Goal: Information Seeking & Learning: Understand process/instructions

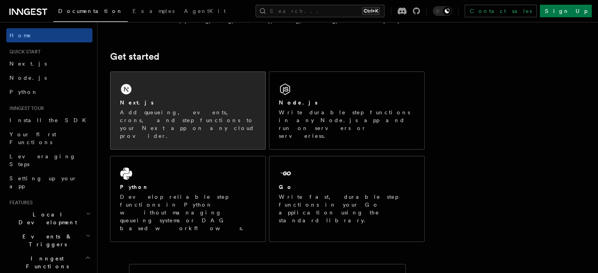
scroll to position [91, 0]
click at [211, 121] on p "Add queueing, events, crons, and step functions to your Next app on any cloud p…" at bounding box center [188, 124] width 136 height 31
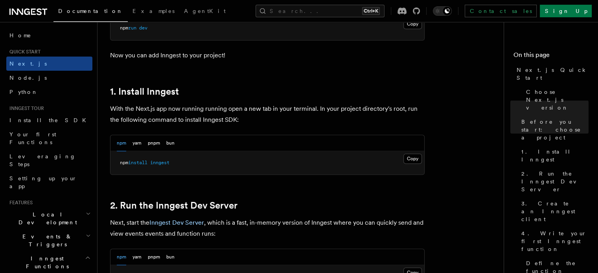
scroll to position [382, 0]
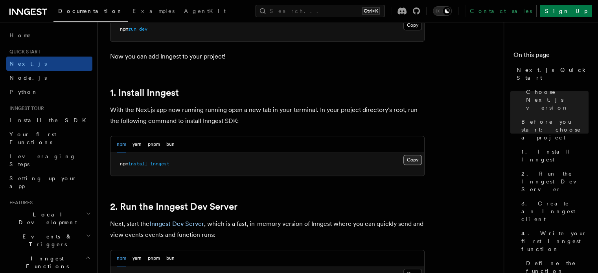
click at [418, 160] on button "Copy Copied" at bounding box center [412, 160] width 18 height 10
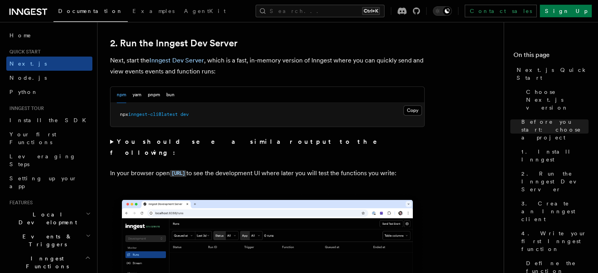
scroll to position [545, 0]
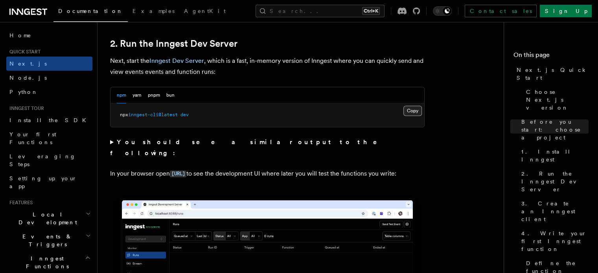
click at [415, 107] on button "Copy Copied" at bounding box center [412, 111] width 18 height 10
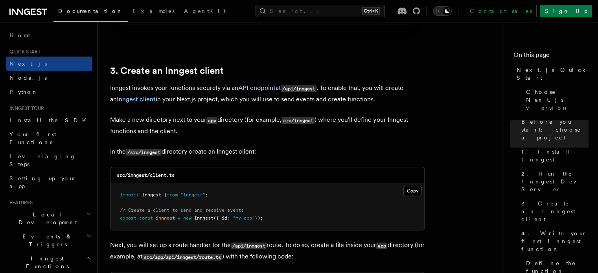
scroll to position [948, 0]
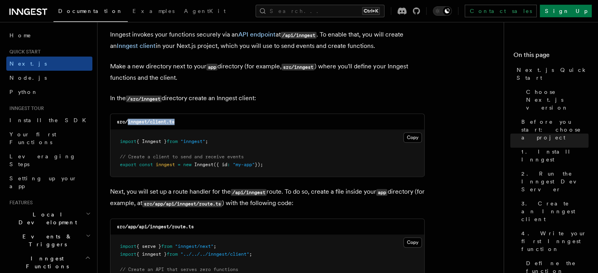
drag, startPoint x: 184, startPoint y: 119, endPoint x: 127, endPoint y: 116, distance: 57.5
click at [127, 116] on div "src/inngest/client.ts" at bounding box center [267, 122] width 314 height 16
copy code "inngest/client.ts"
click at [363, 140] on pre "import { Inngest } from "inngest" ; // Create a client to send and receive even…" at bounding box center [267, 153] width 314 height 46
click at [411, 138] on button "Copy Copied" at bounding box center [412, 137] width 18 height 10
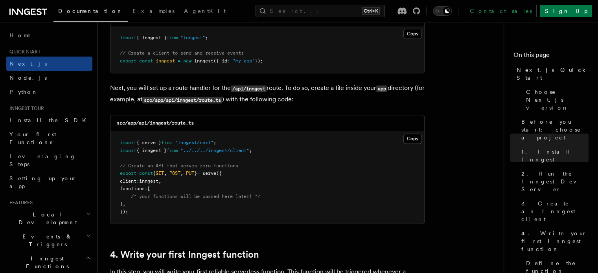
scroll to position [1053, 0]
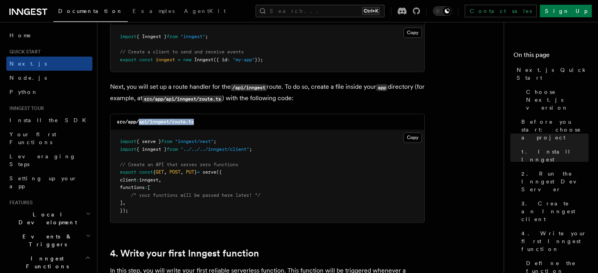
drag, startPoint x: 208, startPoint y: 119, endPoint x: 139, endPoint y: 119, distance: 68.8
click at [139, 119] on div "src/app/api/inngest/route.ts" at bounding box center [267, 122] width 314 height 16
copy code "api/inngest/route.ts"
click at [326, 153] on pre "import { serve } from "inngest/next" ; import { inngest } from "../../../innges…" at bounding box center [267, 176] width 314 height 92
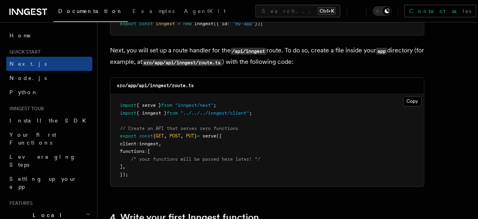
scroll to position [1092, 0]
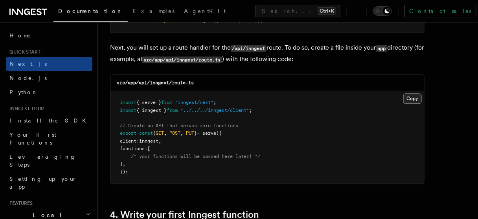
click at [412, 99] on button "Copy Copied" at bounding box center [412, 99] width 18 height 10
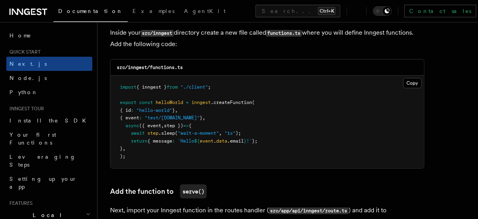
scroll to position [1400, 0]
click at [210, 61] on div "src/inngest/functions.ts" at bounding box center [267, 67] width 314 height 16
click at [208, 64] on div "src/inngest/functions.ts" at bounding box center [267, 67] width 314 height 16
drag, startPoint x: 208, startPoint y: 64, endPoint x: 149, endPoint y: 63, distance: 58.2
click at [149, 63] on div "src/inngest/functions.ts" at bounding box center [267, 67] width 314 height 16
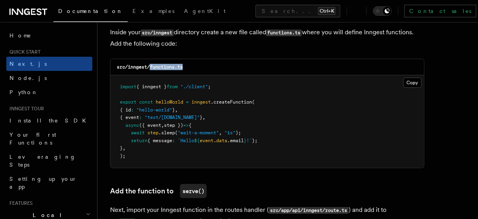
copy code "functions.ts"
click at [407, 77] on button "Copy Copied" at bounding box center [412, 82] width 18 height 10
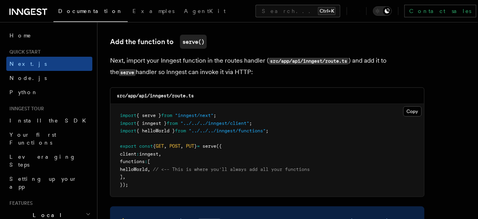
scroll to position [1549, 0]
click at [147, 167] on span "helloWorld" at bounding box center [134, 169] width 28 height 6
copy span "helloWorld"
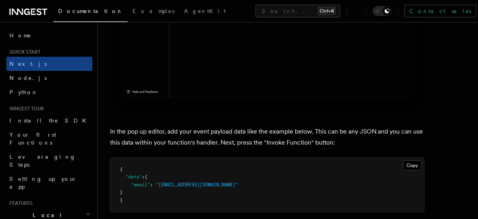
scroll to position [2267, 0]
click at [410, 160] on button "Copy Copied" at bounding box center [412, 165] width 18 height 10
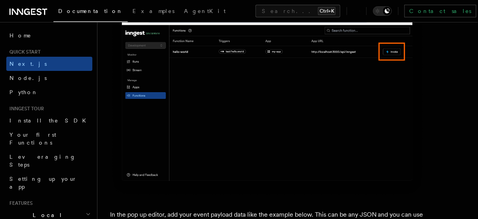
scroll to position [2185, 0]
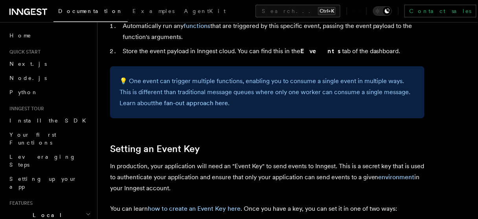
scroll to position [500, 0]
